Goal: Information Seeking & Learning: Check status

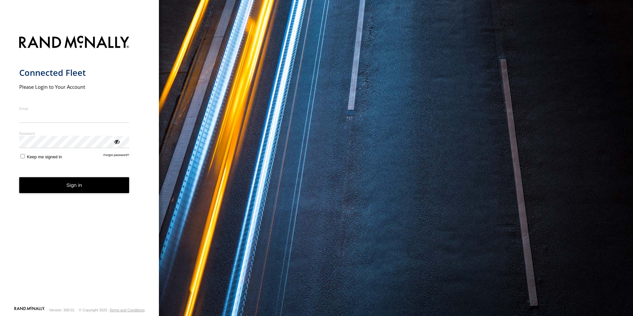
click at [73, 117] on input "Email" at bounding box center [74, 117] width 110 height 12
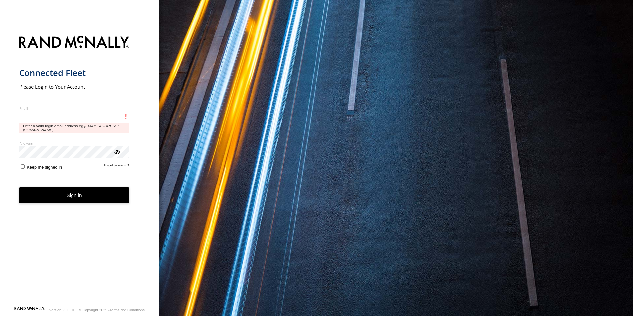
click at [60, 119] on input "Email" at bounding box center [74, 117] width 110 height 12
type input "**********"
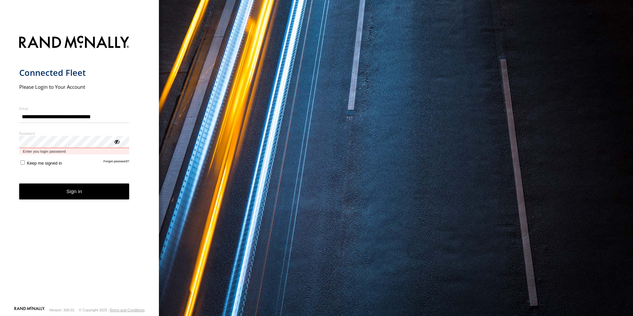
click at [19, 184] on button "Sign in" at bounding box center [74, 192] width 110 height 16
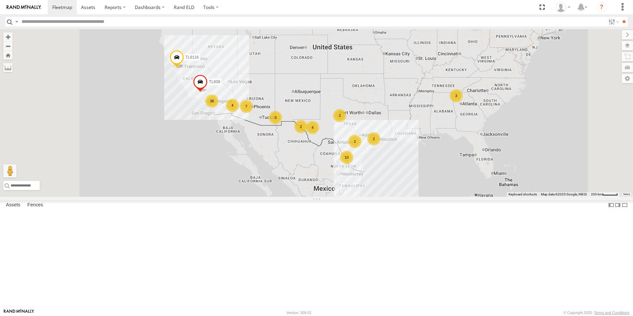
click at [0, 0] on div "TK519" at bounding box center [0, 0] width 0 height 0
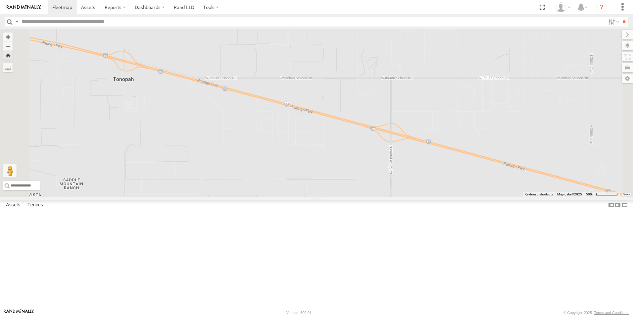
scroll to position [66, 0]
click at [149, 190] on input "text" at bounding box center [76, 185] width 146 height 9
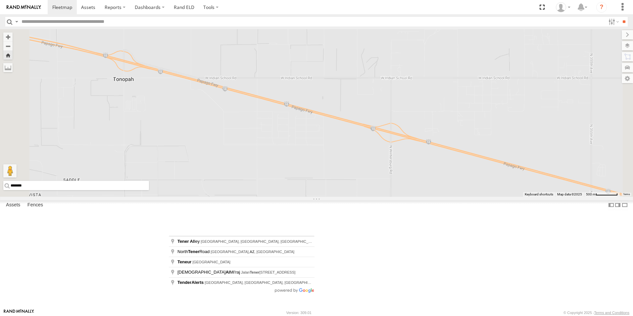
scroll to position [0, 0]
type input "********"
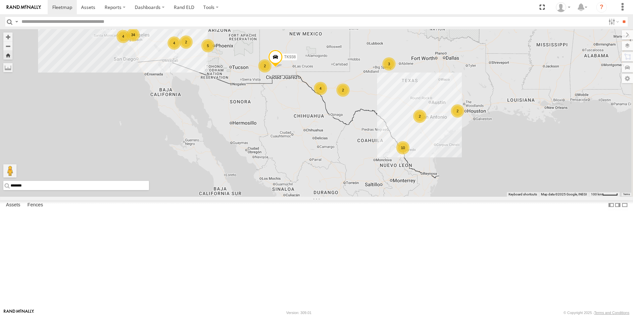
drag, startPoint x: 502, startPoint y: 121, endPoint x: 445, endPoint y: 145, distance: 61.9
click at [445, 145] on div "TK938 4 34 2 2 3 10 2 5 4 2 4 2 TL608" at bounding box center [316, 113] width 633 height 168
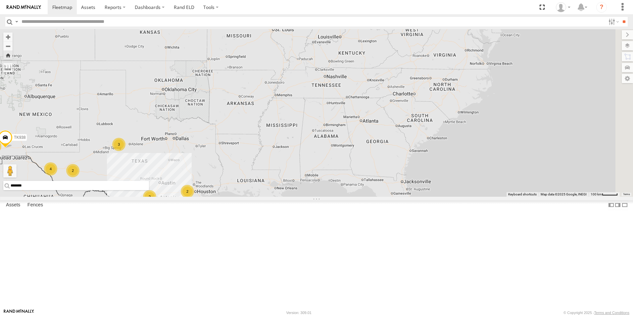
drag, startPoint x: 521, startPoint y: 63, endPoint x: 242, endPoint y: 146, distance: 291.3
click at [242, 146] on div "TK938 TL608 4 34 2 2 3 10 2 5 4 2 4 2" at bounding box center [316, 113] width 633 height 168
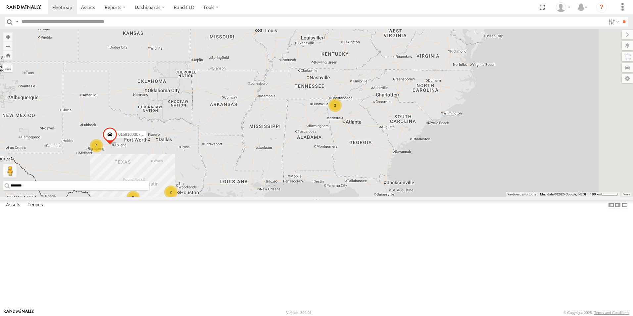
click at [0, 0] on div "TK943" at bounding box center [0, 0] width 0 height 0
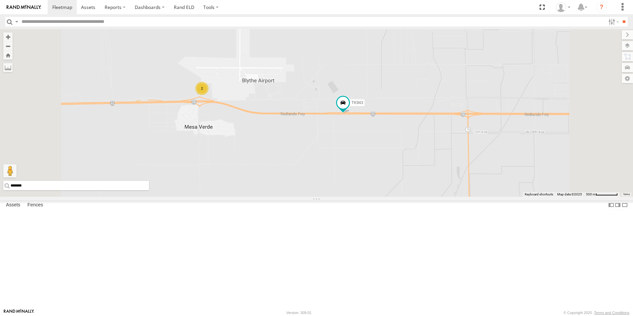
click at [209, 95] on div "2" at bounding box center [201, 88] width 13 height 13
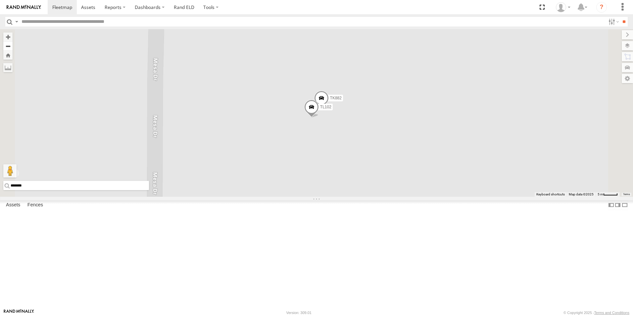
click at [13, 46] on button "Zoom out" at bounding box center [7, 45] width 9 height 9
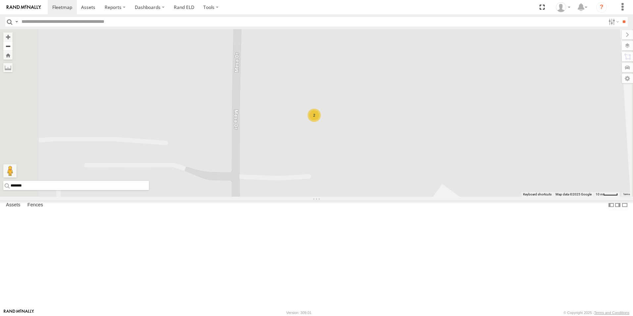
click at [13, 46] on button "Zoom out" at bounding box center [7, 45] width 9 height 9
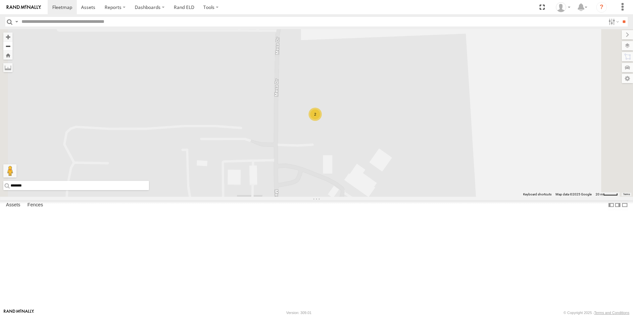
click at [13, 46] on button "Zoom out" at bounding box center [7, 45] width 9 height 9
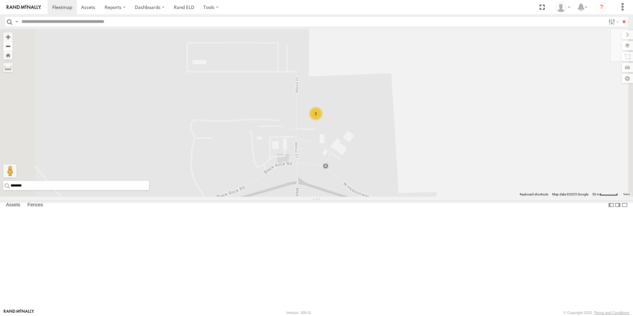
click at [13, 46] on button "Zoom out" at bounding box center [7, 45] width 9 height 9
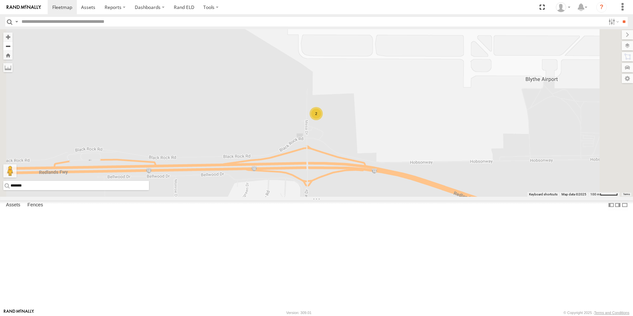
click at [13, 46] on button "Zoom out" at bounding box center [7, 45] width 9 height 9
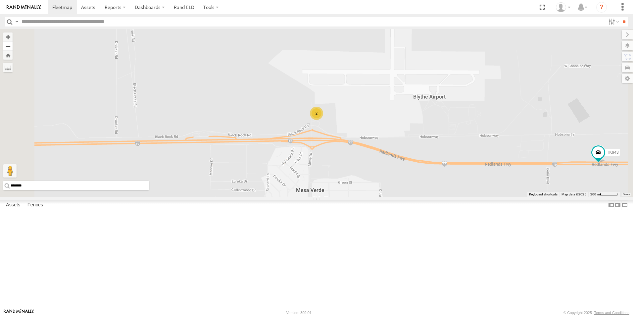
click at [13, 46] on button "Zoom out" at bounding box center [7, 45] width 9 height 9
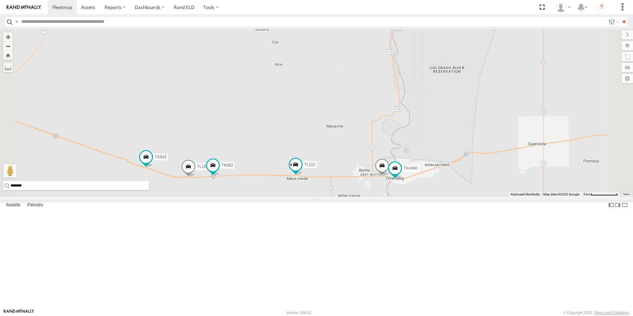
click at [0, 0] on div "9916 (ELD)" at bounding box center [0, 0] width 0 height 0
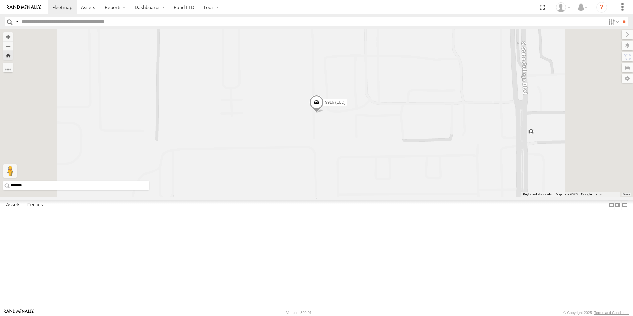
click at [324, 113] on span at bounding box center [316, 104] width 15 height 18
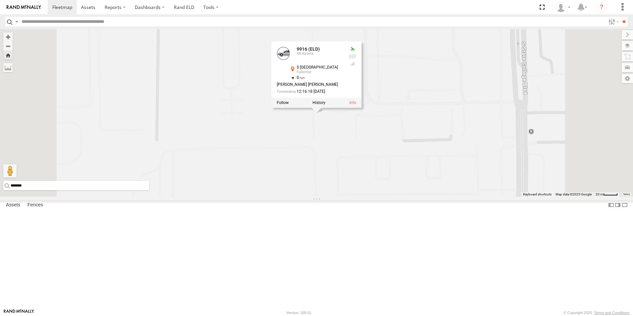
click at [362, 108] on div at bounding box center [317, 103] width 90 height 10
click at [356, 105] on link at bounding box center [352, 103] width 7 height 5
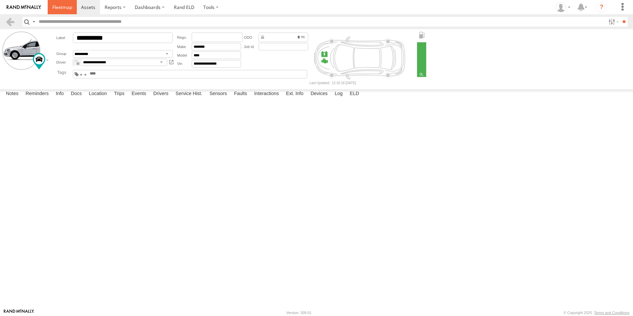
click at [59, 7] on span at bounding box center [62, 7] width 20 height 6
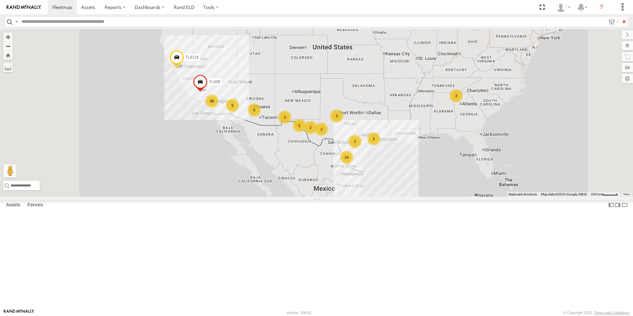
scroll to position [166, 0]
click at [0, 0] on div "All Assets" at bounding box center [0, 0] width 0 height 0
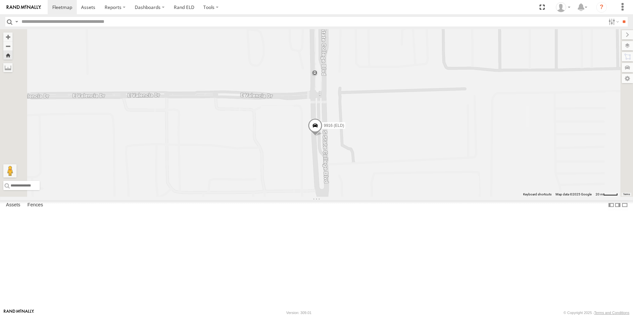
scroll to position [232, 0]
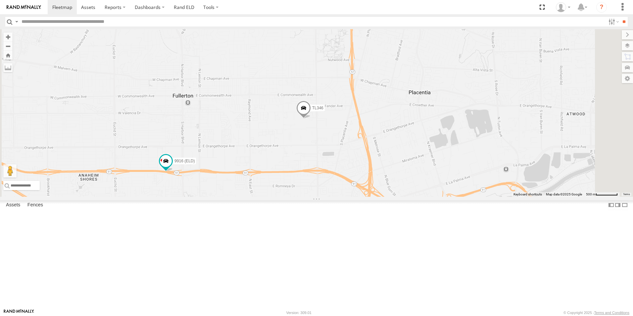
click at [0, 0] on div "TK9917" at bounding box center [0, 0] width 0 height 0
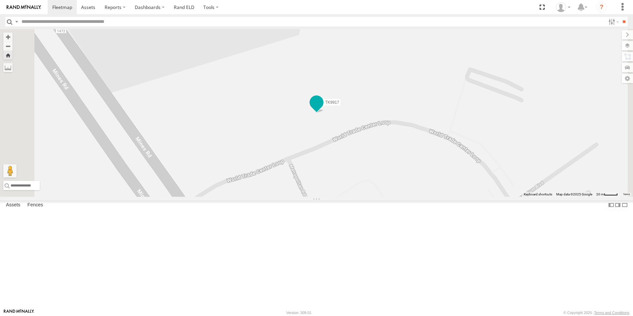
click at [323, 108] on span at bounding box center [317, 102] width 12 height 12
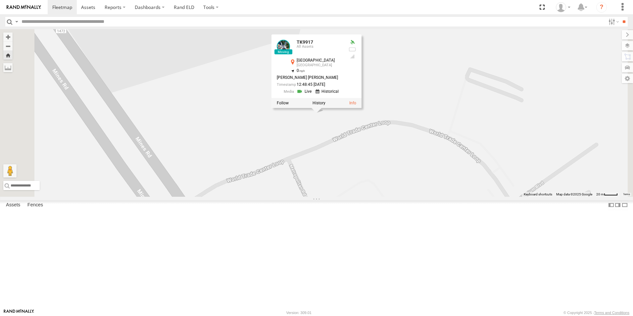
scroll to position [199, 0]
click at [34, 25] on input "text" at bounding box center [312, 22] width 587 height 10
type input "******"
click at [624, 23] on input "**" at bounding box center [624, 22] width 8 height 10
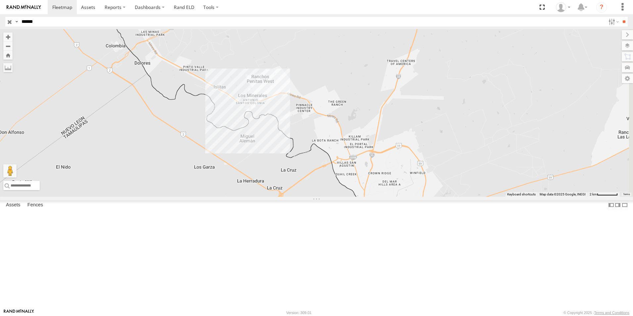
drag, startPoint x: 474, startPoint y: 76, endPoint x: 413, endPoint y: 123, distance: 77.3
click at [413, 123] on div at bounding box center [316, 113] width 633 height 168
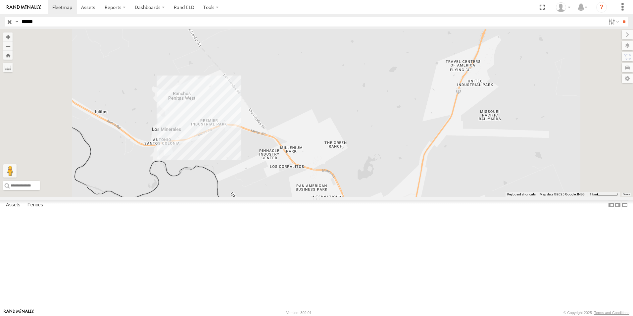
click at [8, 21] on input "button" at bounding box center [9, 22] width 9 height 10
click at [0, 0] on div "All Assets" at bounding box center [0, 0] width 0 height 0
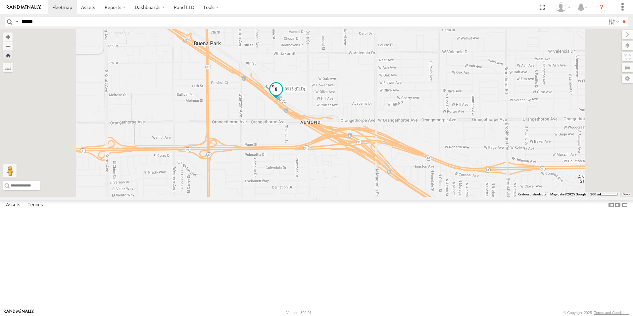
click at [305, 91] on span "9916 (ELD)" at bounding box center [295, 89] width 20 height 5
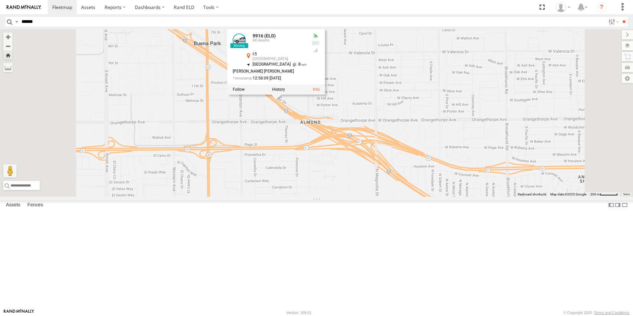
scroll to position [99, 0]
